Goal: Transaction & Acquisition: Purchase product/service

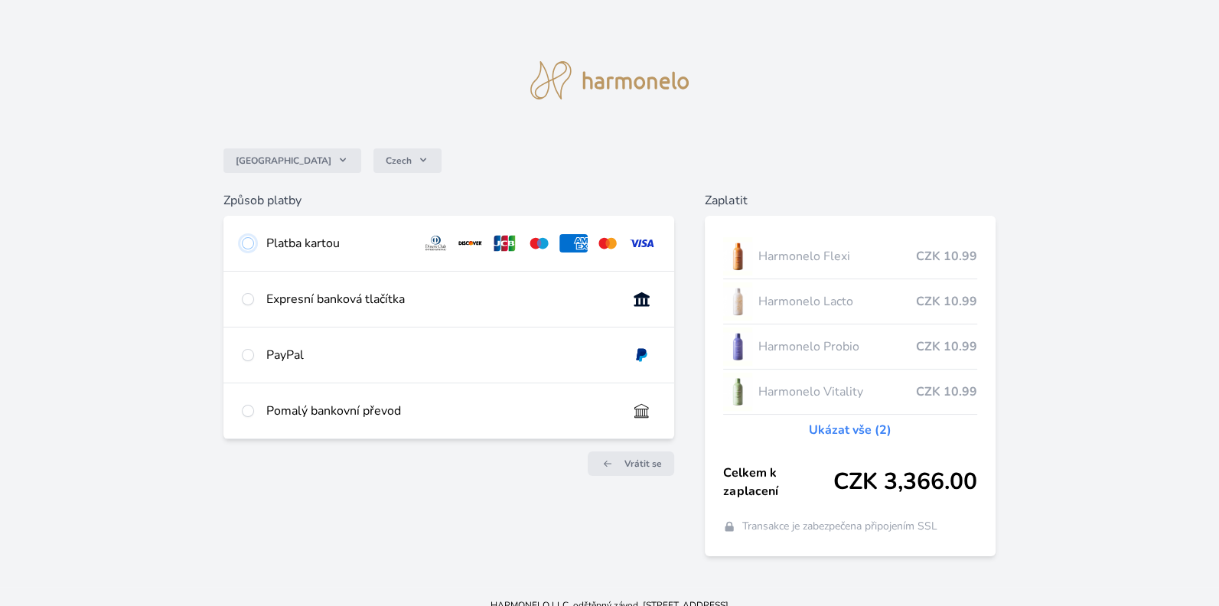
click at [246, 243] on input "radio" at bounding box center [248, 243] width 12 height 12
radio input "true"
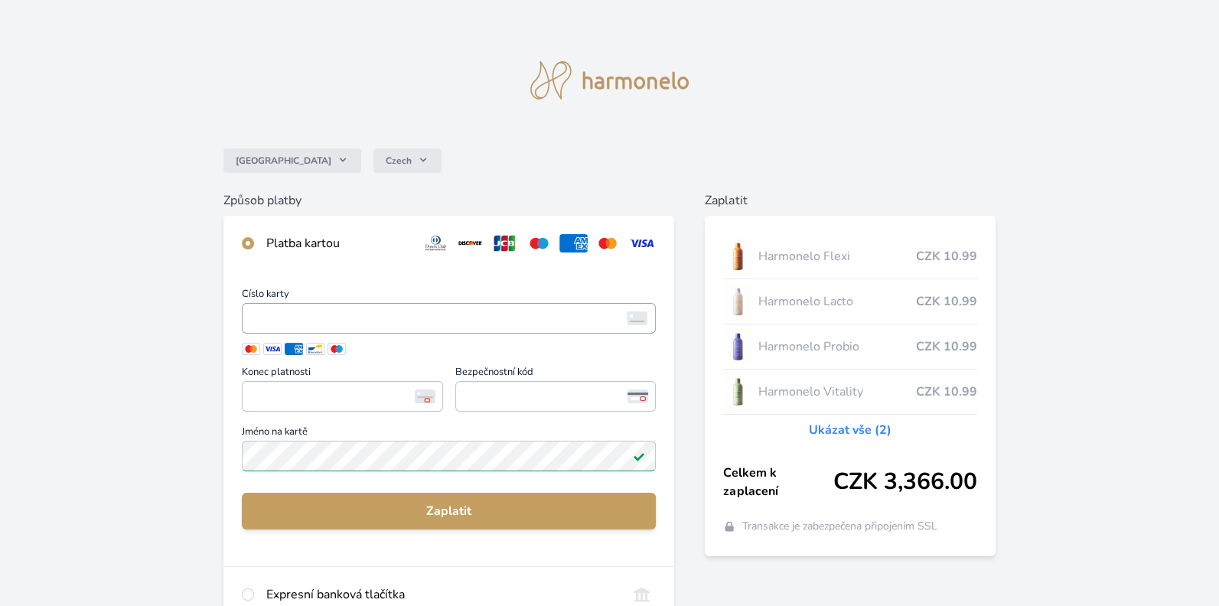
click at [380, 305] on span "<p>Your browser does not support iframes.</p>" at bounding box center [449, 318] width 414 height 31
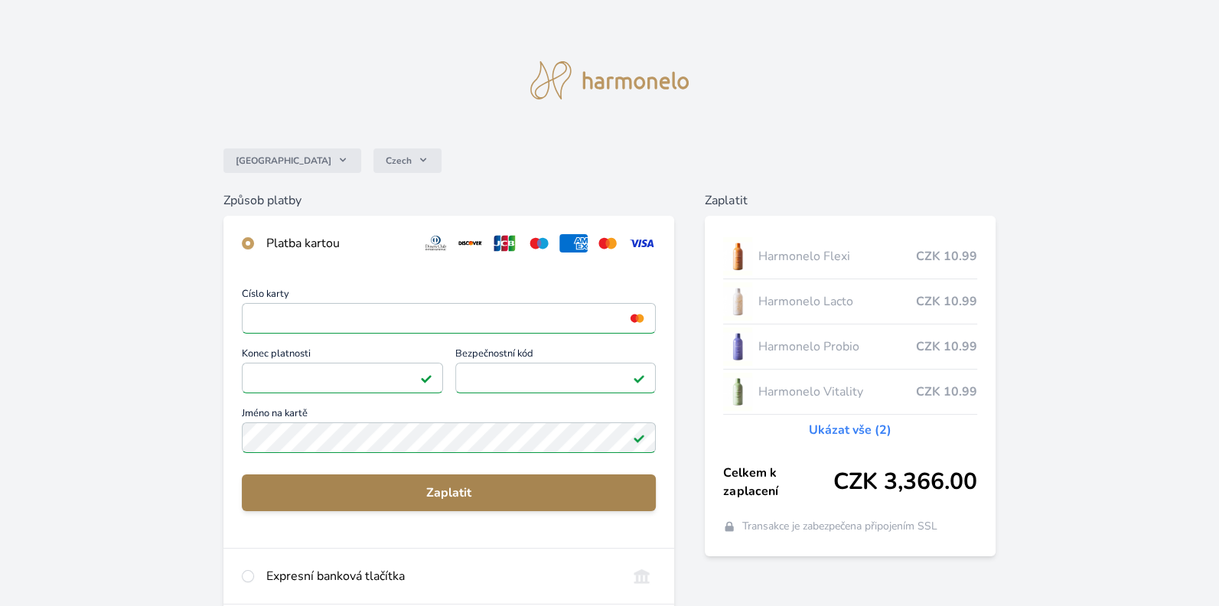
click at [452, 495] on span "Zaplatit" at bounding box center [448, 493] width 389 height 18
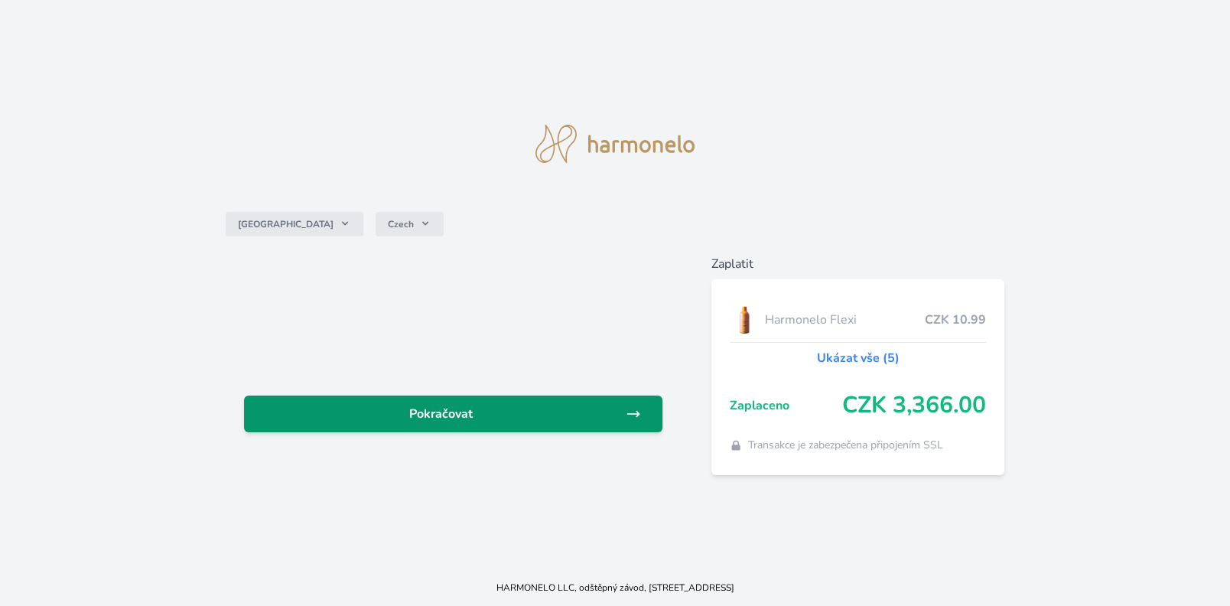
click at [451, 406] on span "Pokračovat" at bounding box center [441, 414] width 370 height 18
